Goal: Navigation & Orientation: Find specific page/section

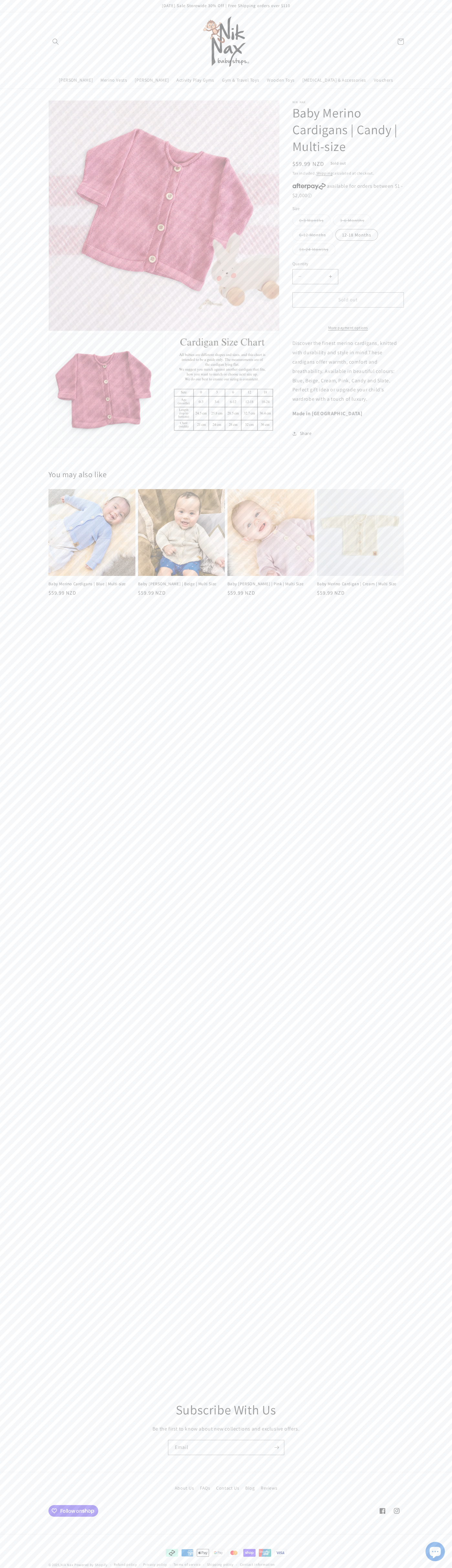
click at [228, 1488] on link "Contact Us" at bounding box center [228, 1488] width 23 height 12
